Goal: Task Accomplishment & Management: Manage account settings

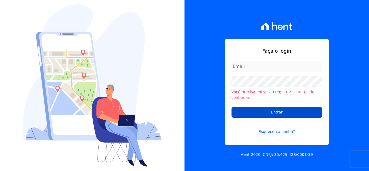
type input "hellen@3pnegociosimobiliarios.com.br"
click at [284, 108] on input "Entrar" at bounding box center [276, 112] width 91 height 11
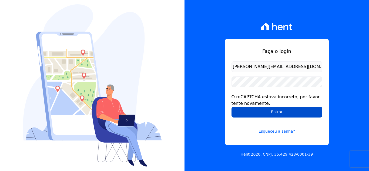
click at [269, 111] on input "Entrar" at bounding box center [276, 112] width 91 height 11
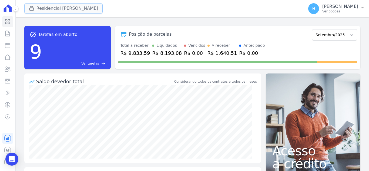
click at [30, 10] on icon "button" at bounding box center [31, 8] width 4 height 4
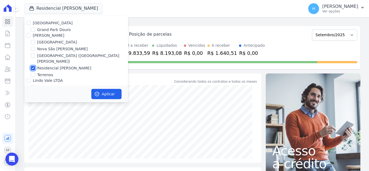
click at [34, 66] on input "Residencial Mirante" at bounding box center [33, 68] width 4 height 4
checkbox input "false"
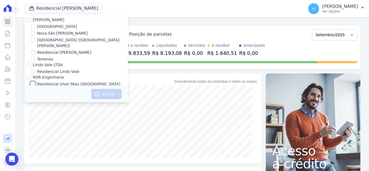
click at [32, 82] on input "Residencial Viver Mais [GEOGRAPHIC_DATA]" at bounding box center [33, 84] width 4 height 4
checkbox input "true"
click at [100, 92] on button "Aplicar" at bounding box center [106, 94] width 30 height 10
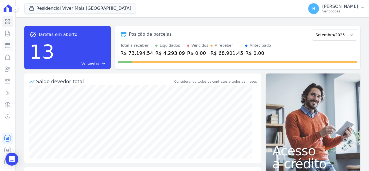
click at [6, 45] on icon at bounding box center [7, 45] width 6 height 6
click at [15, 10] on icon at bounding box center [15, 8] width 3 height 3
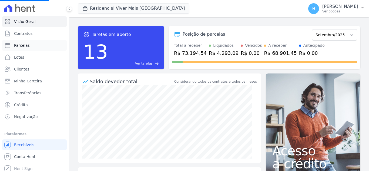
select select
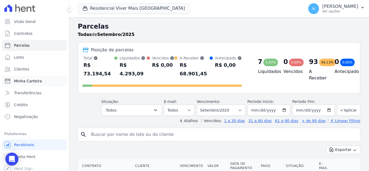
click at [29, 79] on span "Minha Carteira" at bounding box center [28, 80] width 28 height 5
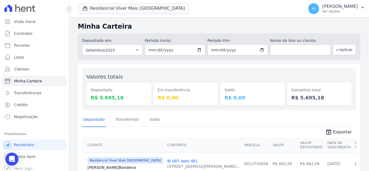
click at [67, 10] on button at bounding box center [69, 9] width 6 height 6
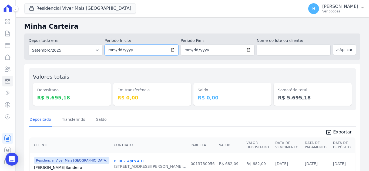
click at [170, 49] on input "[DATE]" at bounding box center [141, 50] width 74 height 11
type input "2025-08-01"
click at [243, 51] on input "[DATE]" at bounding box center [218, 50] width 74 height 11
type input "2025-08-31"
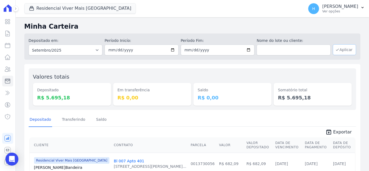
click at [339, 51] on button "Aplicar" at bounding box center [344, 49] width 23 height 11
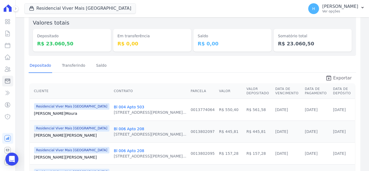
click at [344, 80] on span "Exportar" at bounding box center [342, 78] width 19 height 6
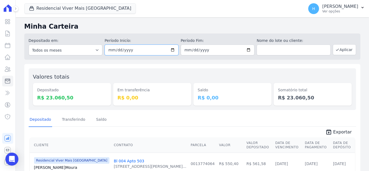
click at [171, 50] on input "2025-08-01" at bounding box center [141, 50] width 74 height 11
type input "[DATE]"
click at [244, 50] on input "2025-08-31" at bounding box center [218, 50] width 74 height 11
type input "[DATE]"
click at [337, 52] on button "Aplicar" at bounding box center [344, 49] width 23 height 11
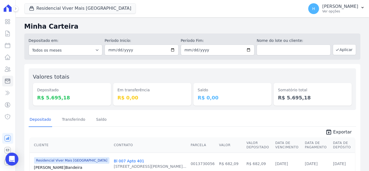
scroll to position [27, 0]
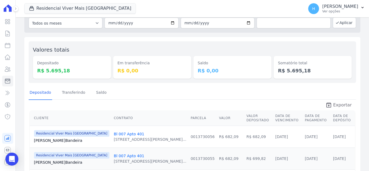
click at [330, 106] on icon "unarchive" at bounding box center [328, 105] width 6 height 6
